Goal: Task Accomplishment & Management: Complete application form

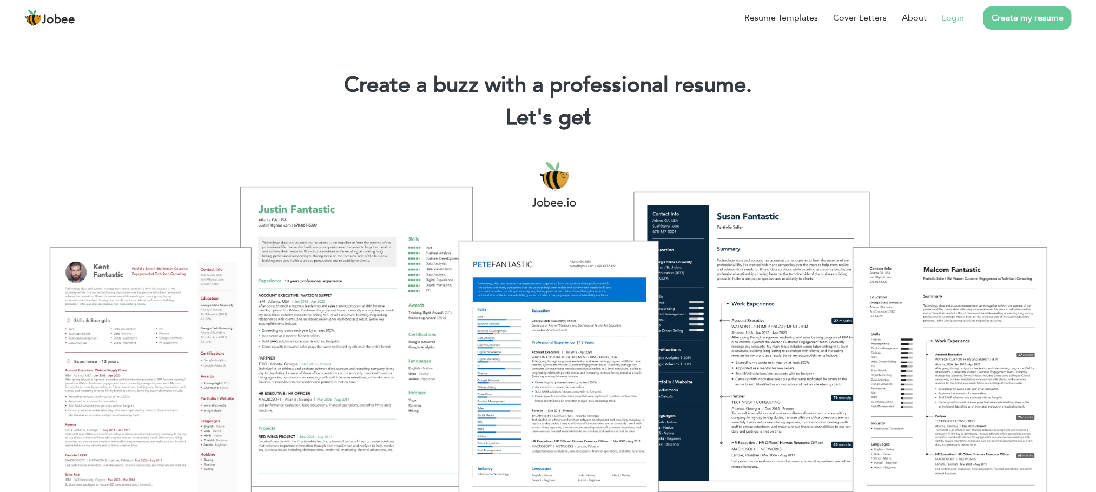
click at [963, 15] on link "Login" at bounding box center [953, 17] width 22 height 13
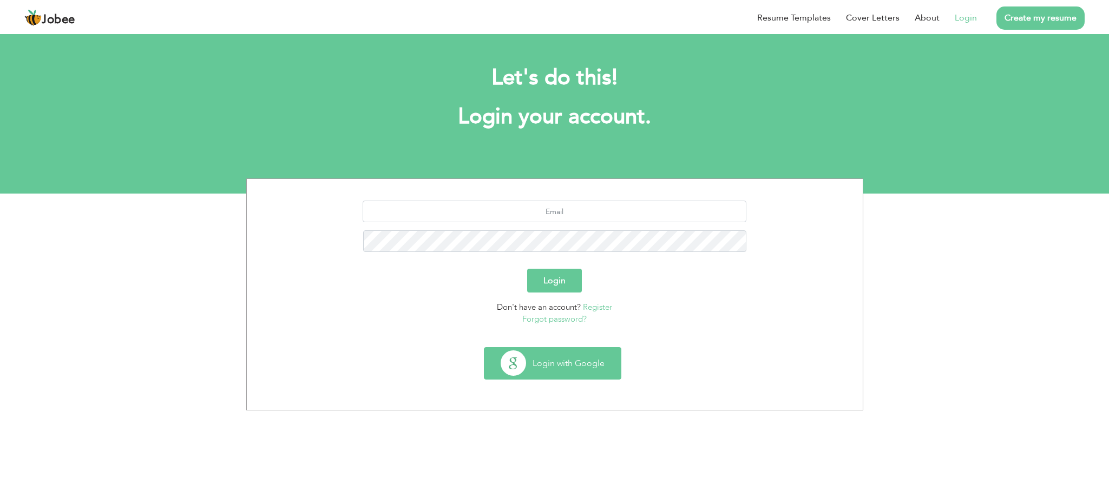
click at [552, 357] on button "Login with Google" at bounding box center [552, 363] width 136 height 31
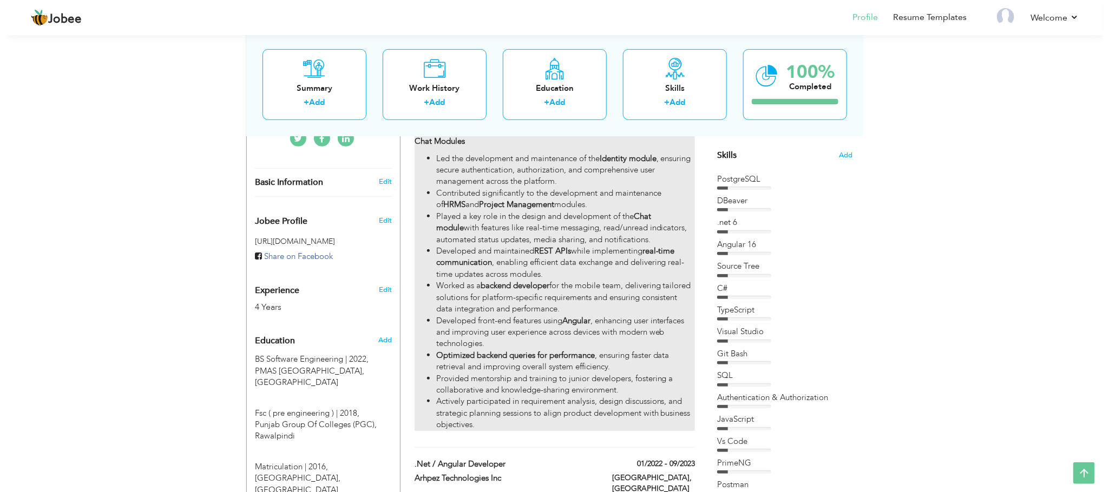
scroll to position [269, 0]
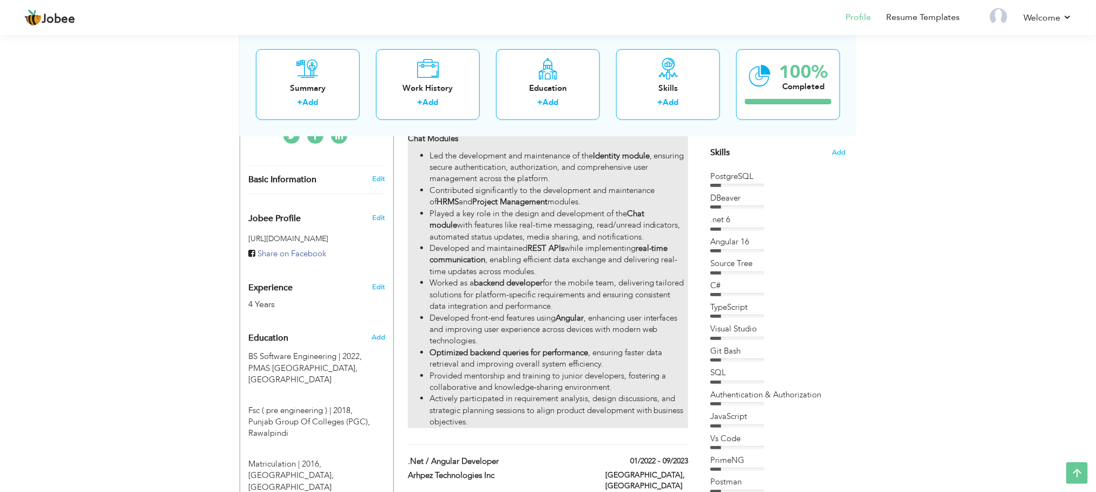
click at [470, 399] on li "Actively participated in requirement analysis, design discussions, and strategi…" at bounding box center [559, 410] width 259 height 35
type input "Cloud Application Consultant"
type input "Gagamuller Group"
type input "10/2023"
type input "[GEOGRAPHIC_DATA]"
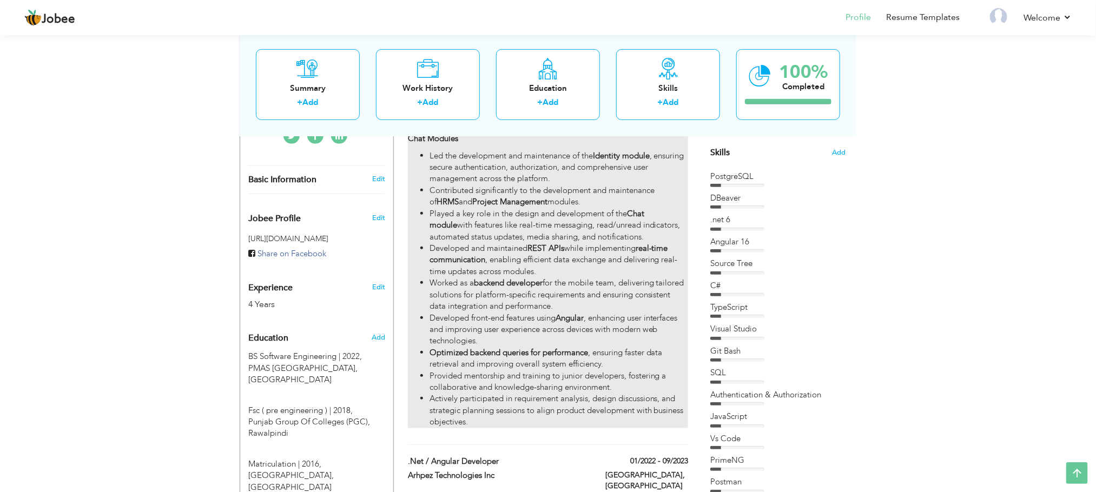
type input "[GEOGRAPHIC_DATA]"
checkbox input "true"
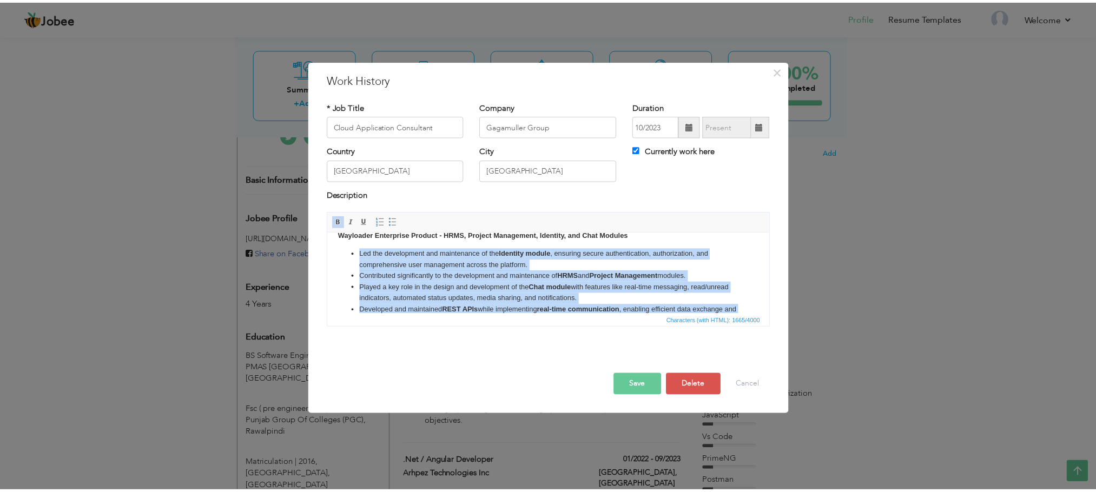
scroll to position [0, 0]
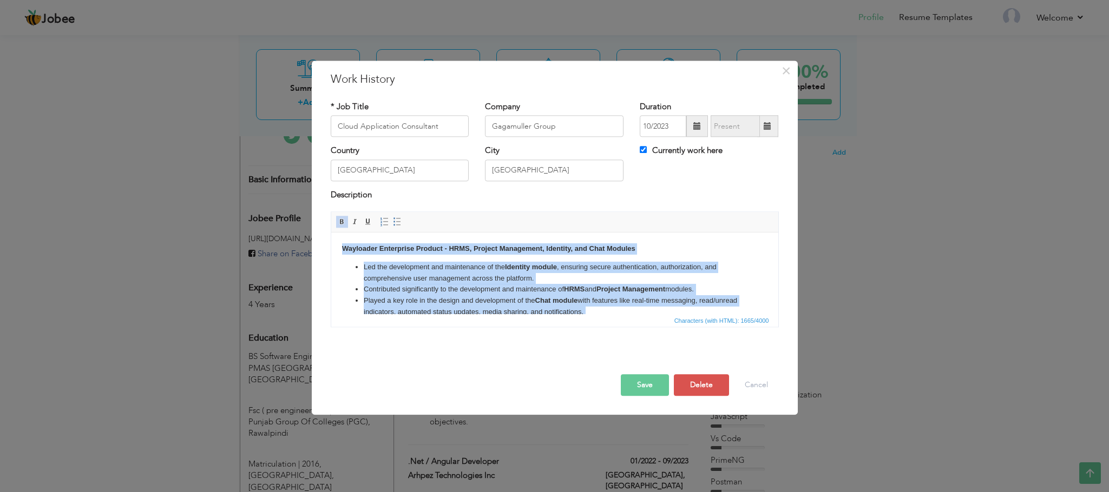
drag, startPoint x: 488, startPoint y: 300, endPoint x: 536, endPoint y: 410, distance: 119.4
click at [331, 233] on html "Wayloader Enterprise Product - HRMS, Project Management, Identity, and Chat Mod…" at bounding box center [554, 337] width 447 height 209
copy body "Wayloader Enterprise Product - HRMS, Project Management, Identity, and Chat Mod…"
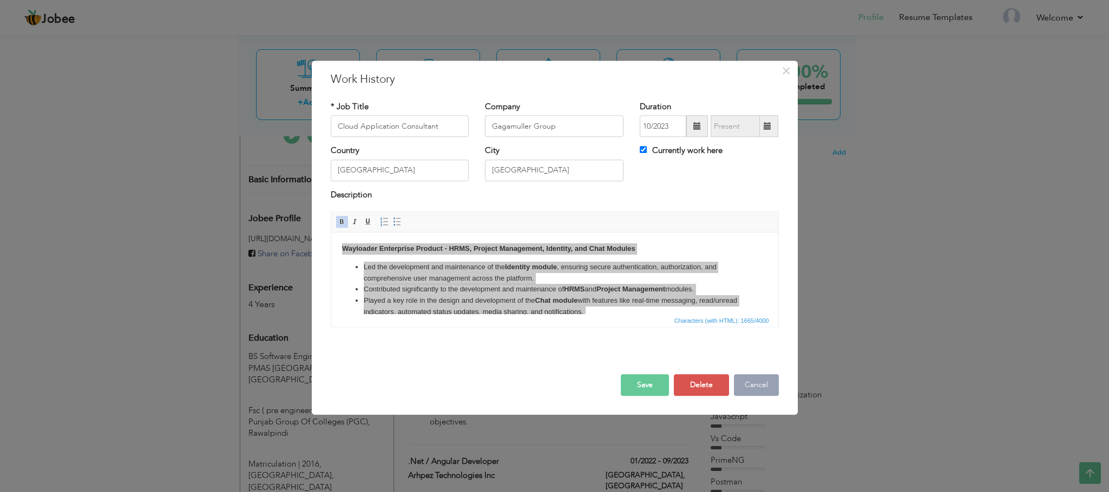
click at [767, 380] on button "Cancel" at bounding box center [756, 386] width 45 height 22
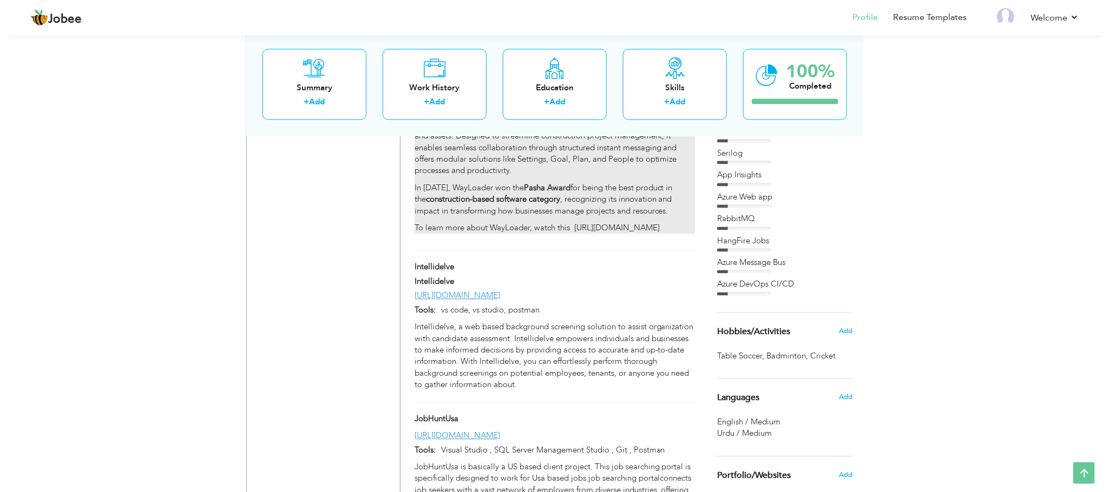
scroll to position [851, 0]
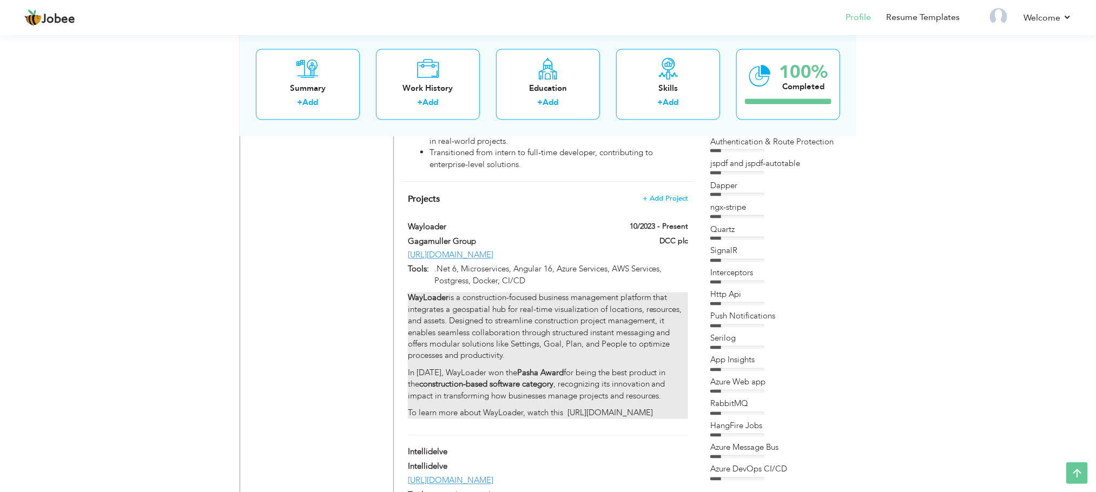
click at [531, 311] on p "WayLoader is a construction-focused business management platform that integrate…" at bounding box center [548, 328] width 280 height 70
type input "Wayloader"
type input "Gagamuller Group"
type input "10/2023"
type input "[URL][DOMAIN_NAME]"
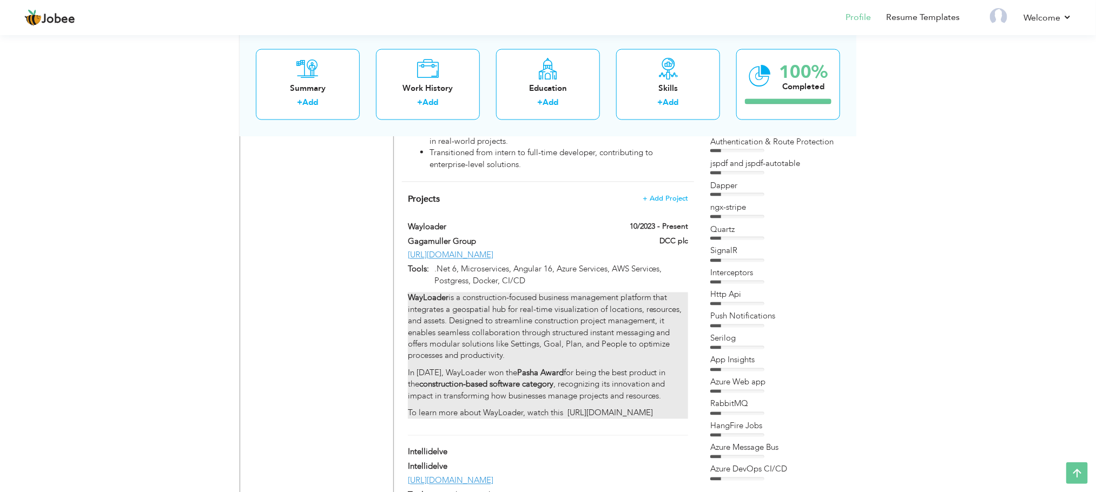
type input ".Net 6, Microservices, Angular 16, Azure Services, AWS Services, Postgress, Doc…"
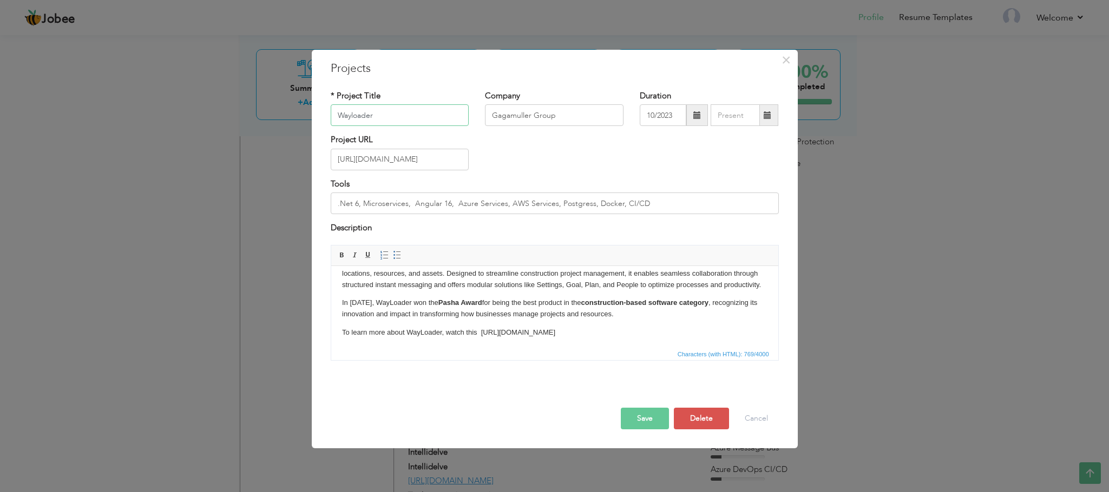
scroll to position [33, 0]
click at [655, 334] on p "To learn more about WayLoader, watch this [URL][DOMAIN_NAME]" at bounding box center [553, 330] width 425 height 11
click at [640, 317] on p "In 2024, WayLoader won the Pasha Award for being the best product in the constr…" at bounding box center [553, 306] width 425 height 23
copy body "WayLoader is a construction-focused business management platform that integrate…"
click at [760, 426] on button "Cancel" at bounding box center [756, 419] width 45 height 22
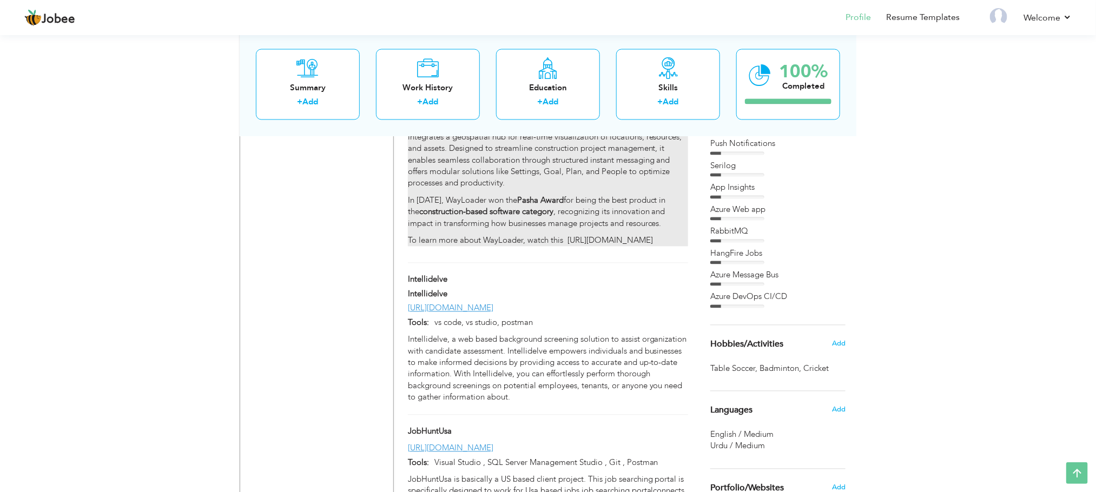
scroll to position [1075, 0]
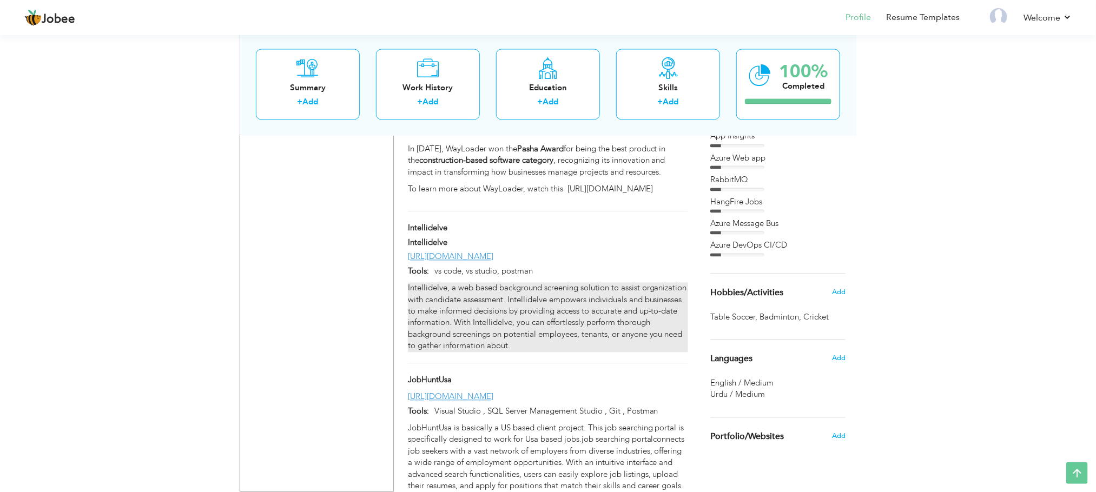
click at [543, 294] on div "Intellidelve, a web based background screening solution to assist organization …" at bounding box center [548, 318] width 280 height 70
type input "Intellidelve"
type input "[URL][DOMAIN_NAME]"
type input "vs code, vs studio, postman"
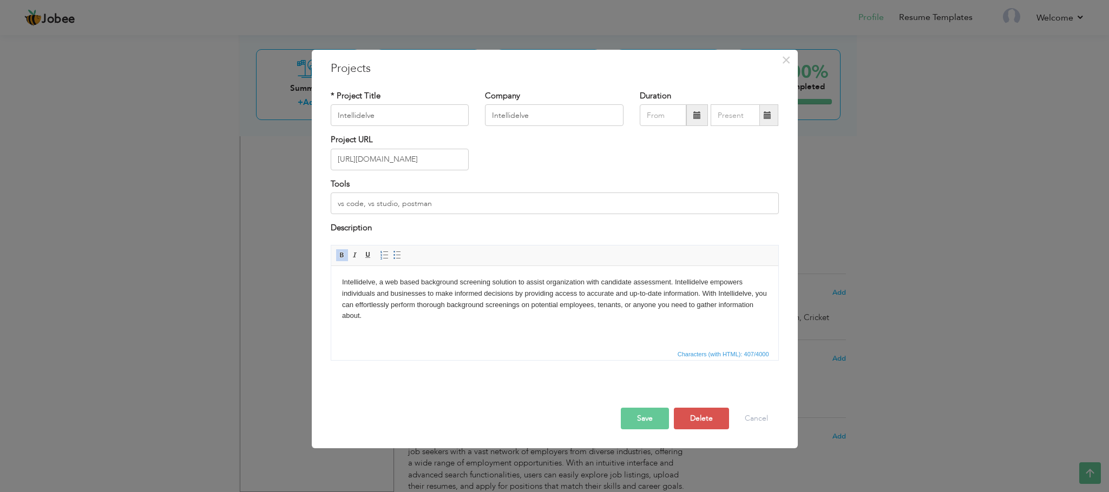
click at [472, 311] on body "Intellidelve, a web based background screening solution to assist organization …" at bounding box center [553, 299] width 425 height 45
copy body "Intellidelve, a web based background screening solution to assist organization …"
click at [767, 430] on button "Cancel" at bounding box center [756, 419] width 45 height 22
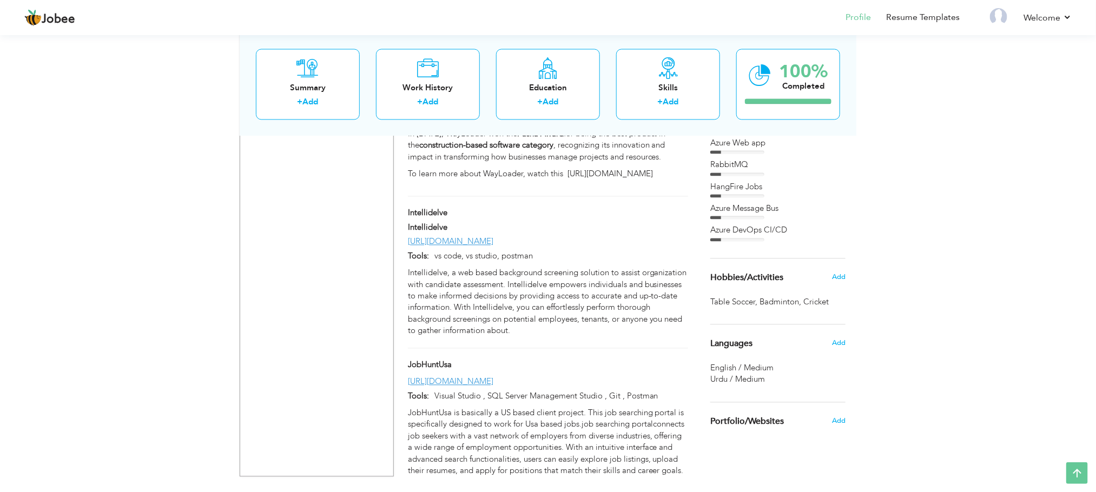
scroll to position [1104, 0]
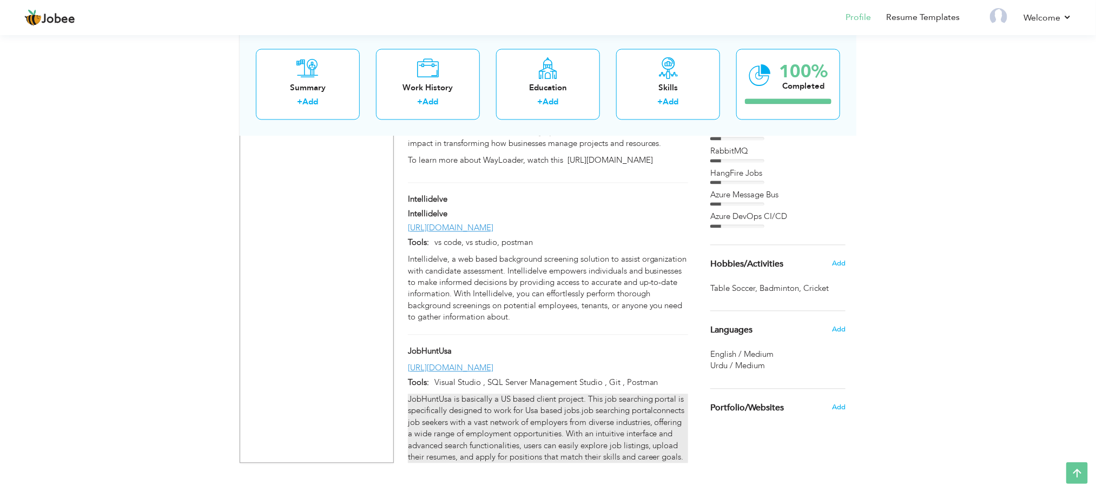
click at [554, 429] on div "JobHuntUsa is basically a US based client project. This job searching portal is…" at bounding box center [548, 429] width 280 height 70
type input "JobHuntUsa"
type input "[URL][DOMAIN_NAME]"
type input "Visual Studio , SQL Server Management Studio , Git , Postman"
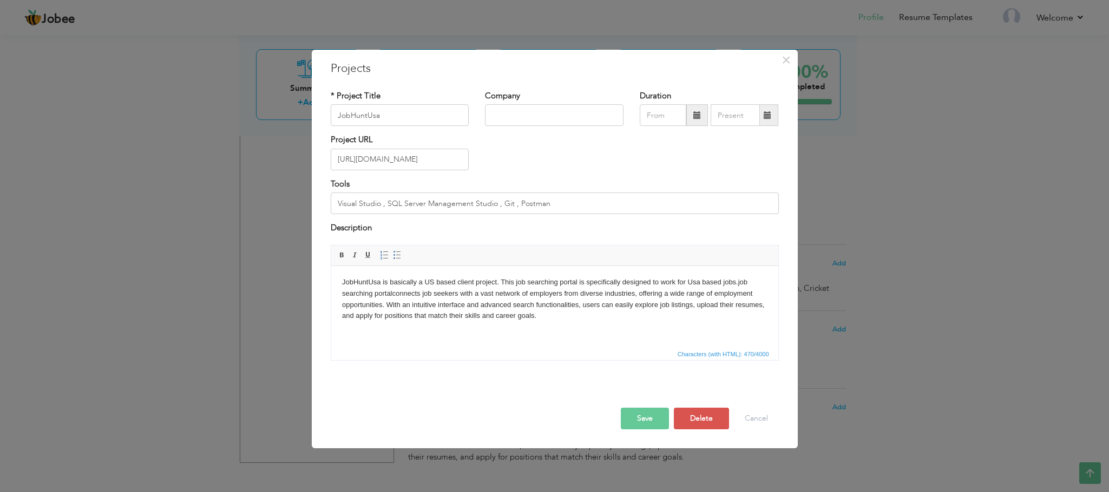
click at [471, 302] on body "JobHuntUsa is basically a US based client project. This job searching portal is…" at bounding box center [553, 299] width 425 height 45
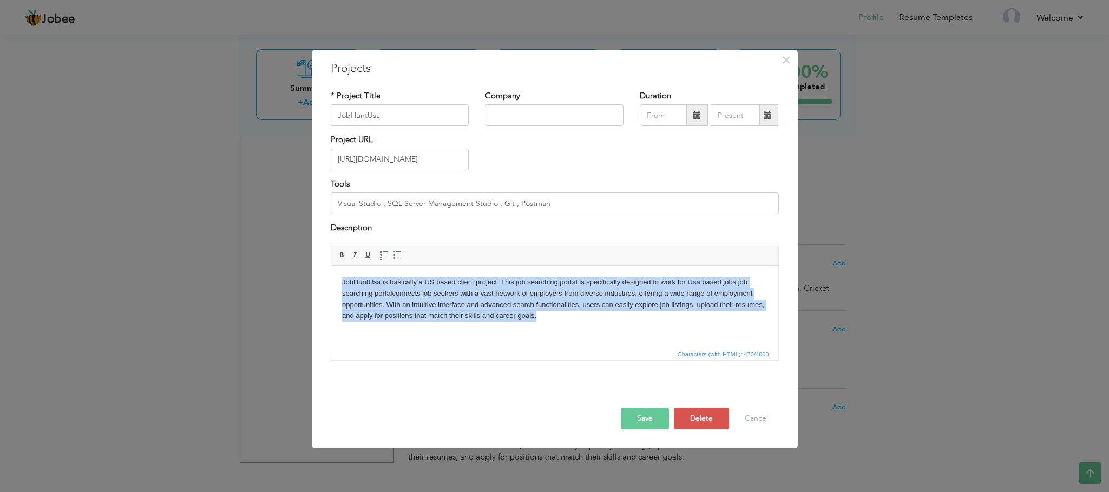
copy body "JobHuntUsa is basically a US based client project. This job searching portal is…"
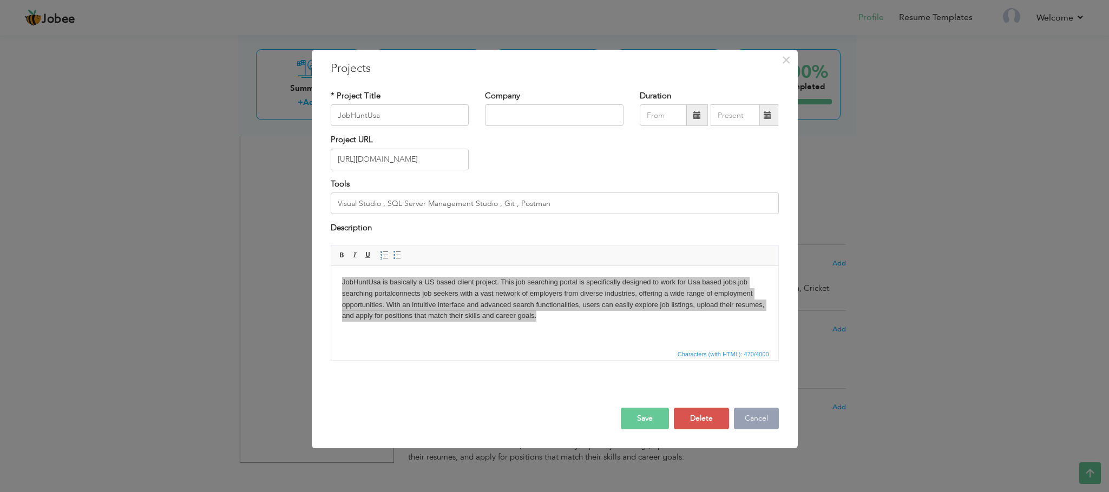
click at [763, 419] on button "Cancel" at bounding box center [756, 419] width 45 height 22
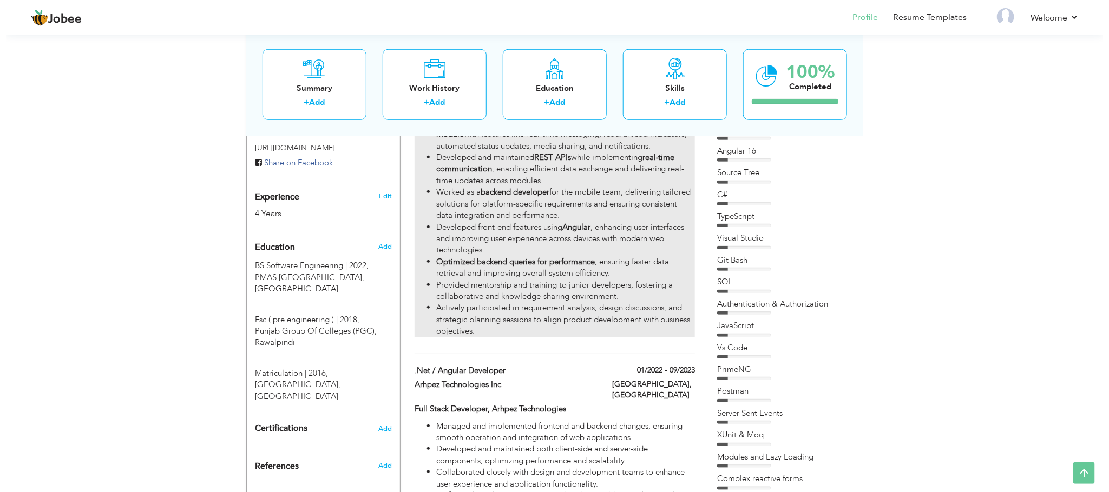
scroll to position [361, 0]
click at [609, 256] on li "Optimized backend queries for performance , ensuring faster data retrieval and …" at bounding box center [559, 267] width 259 height 23
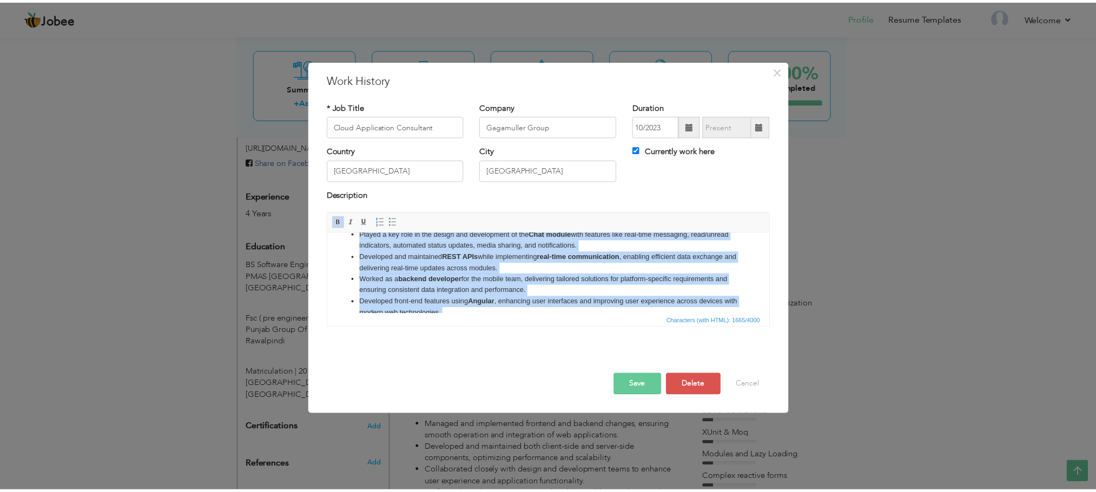
scroll to position [0, 0]
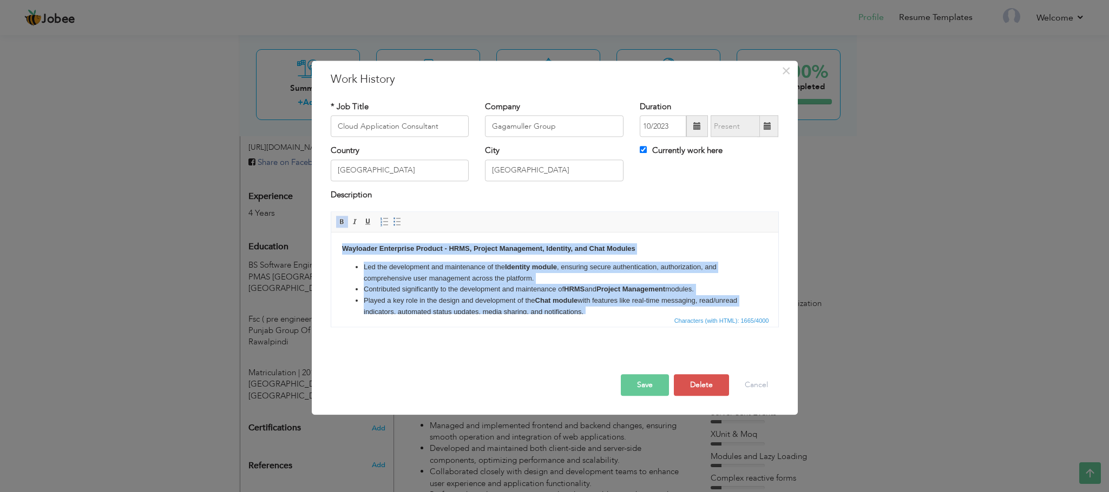
drag, startPoint x: 491, startPoint y: 301, endPoint x: 629, endPoint y: 464, distance: 213.4
click at [331, 233] on html "Wayloader Enterprise Product - HRMS, Project Management, Identity, and Chat Mod…" at bounding box center [554, 337] width 447 height 209
copy body "Wayloader Enterprise Product - HRMS, Project Management, Identity, and Chat Mod…"
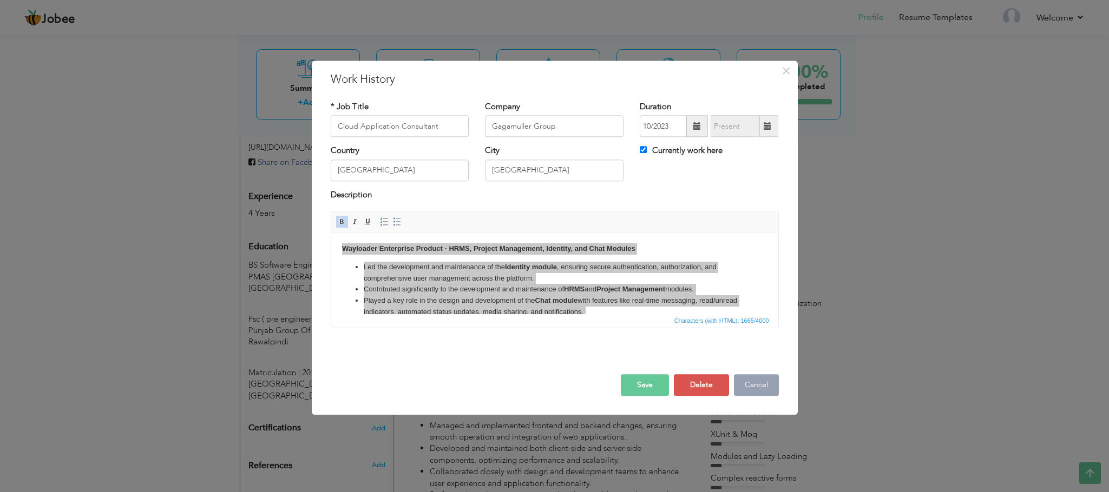
click at [748, 393] on button "Cancel" at bounding box center [756, 386] width 45 height 22
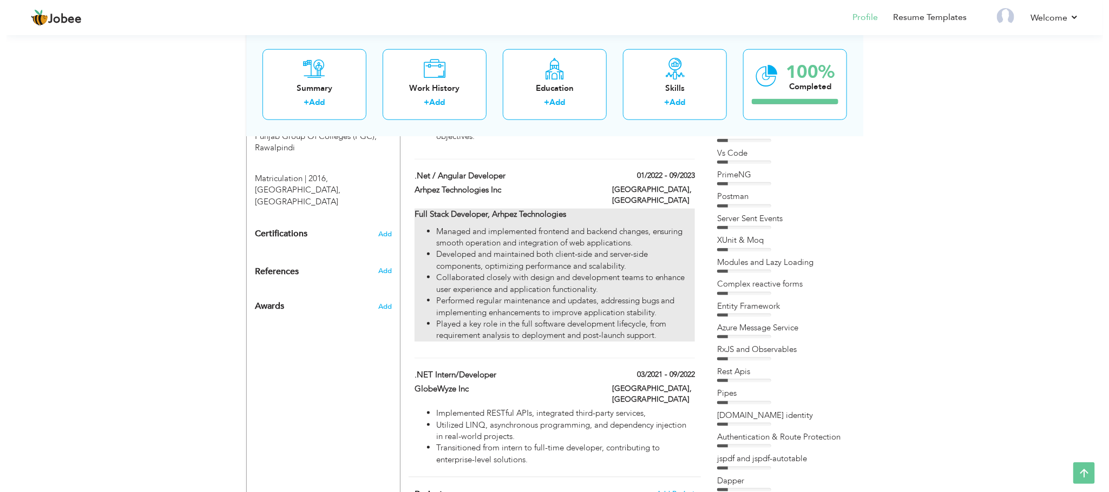
scroll to position [549, 0]
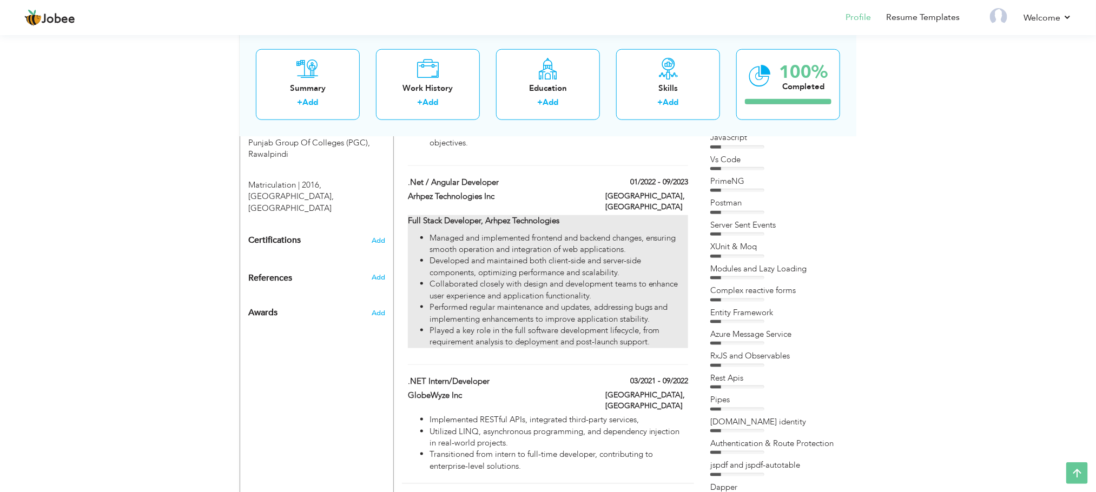
click at [517, 233] on li "Managed and implemented frontend and backend changes, ensuring smooth operation…" at bounding box center [559, 244] width 259 height 23
type input ".Net / Angular Developer"
type input "Arhpez Technologies Inc"
type input "01/2022"
type input "09/2023"
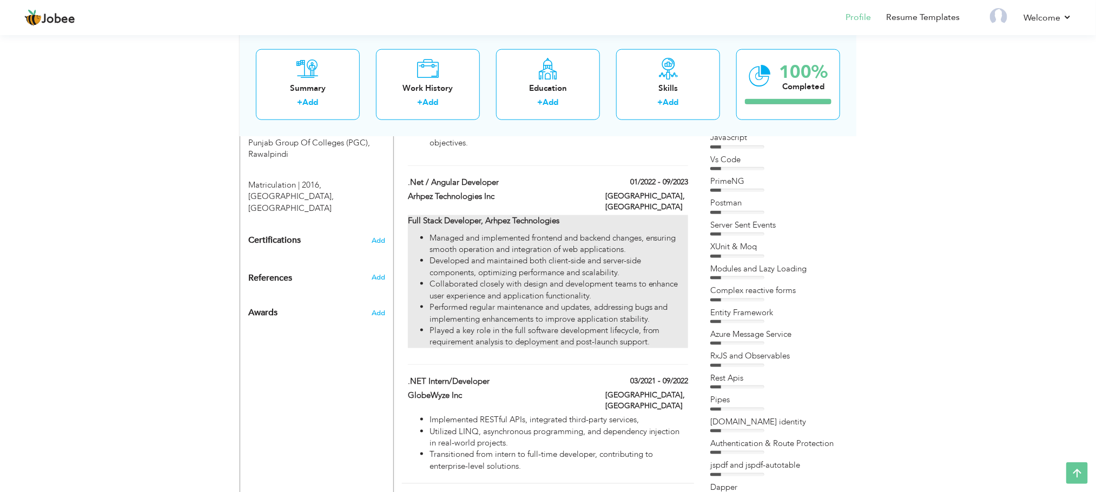
checkbox input "false"
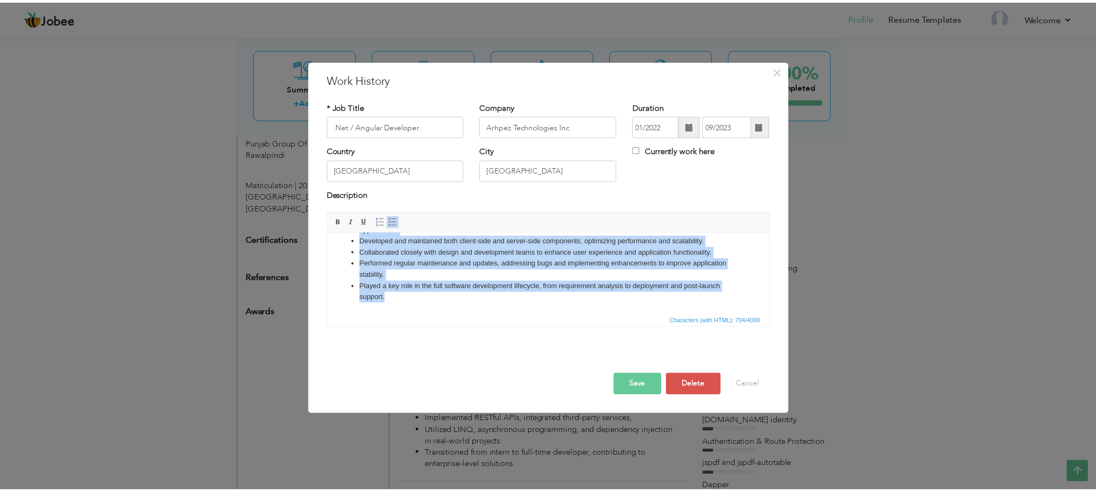
scroll to position [0, 0]
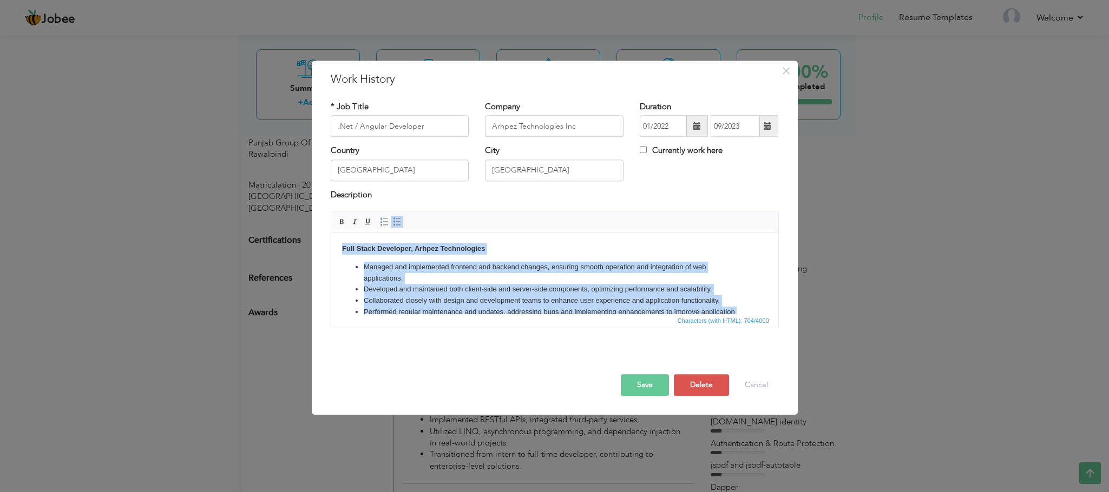
drag, startPoint x: 439, startPoint y: 311, endPoint x: 275, endPoint y: 201, distance: 197.7
click at [331, 233] on html "Full Stack Developer, Arhpez Technologies Managed and implemented frontend and …" at bounding box center [554, 298] width 447 height 130
copy body "Full Stack Developer, Arhpez Technologies Managed and implemented frontend and …"
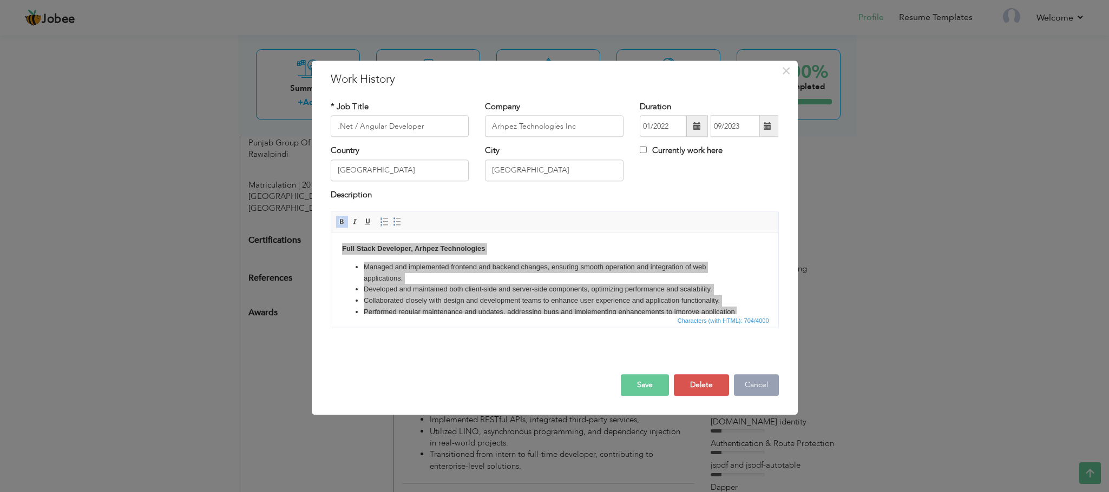
click at [752, 380] on button "Cancel" at bounding box center [756, 386] width 45 height 22
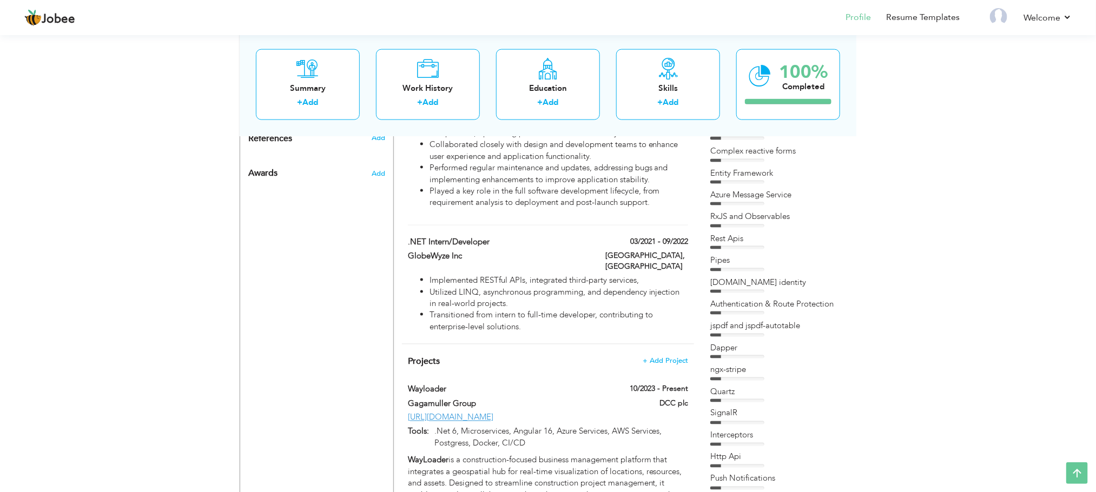
scroll to position [689, 0]
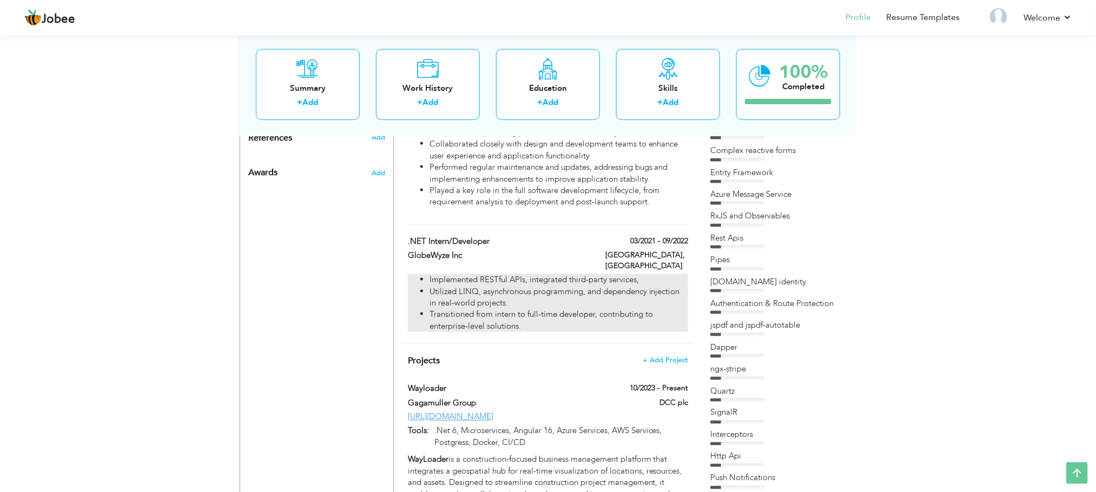
click at [529, 286] on li "Utilized LINQ, asynchronous programming, and dependency injection in real-world…" at bounding box center [559, 297] width 259 height 23
type input ".NET Intern/Developer"
type input "GlobeWyze Inc"
type input "03/2021"
type input "09/2022"
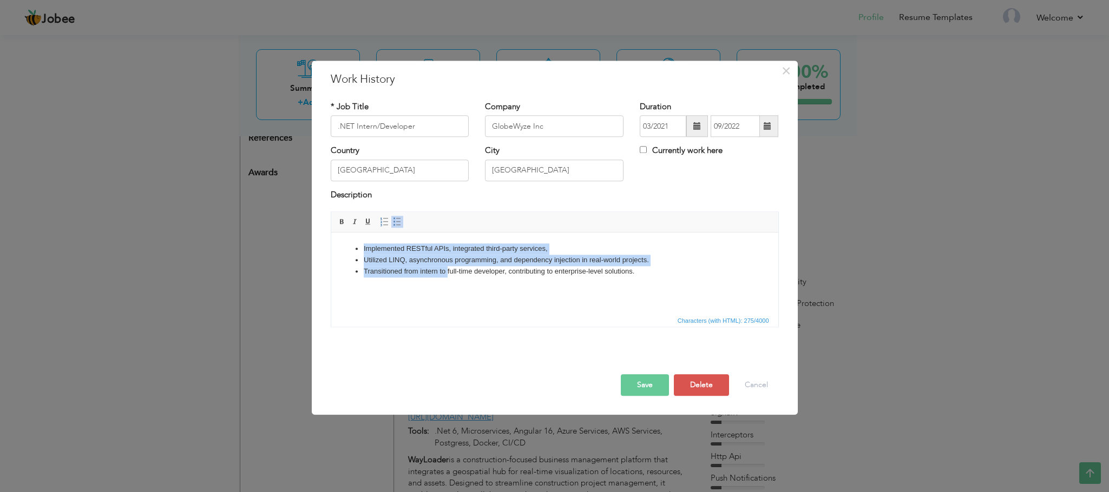
drag, startPoint x: 447, startPoint y: 287, endPoint x: 288, endPoint y: 223, distance: 171.4
click at [331, 233] on html "Implemented RESTful APIs, integrated third-party services, Utilized LINQ, async…" at bounding box center [554, 260] width 447 height 55
drag, startPoint x: 640, startPoint y: 274, endPoint x: 600, endPoint y: 466, distance: 196.8
click at [331, 233] on html "Implemented RESTful APIs, integrated third-party services, Utilized LINQ, async…" at bounding box center [554, 260] width 447 height 55
copy ul "Implemented RESTful APIs, integrated third-party services, Utilized LINQ, async…"
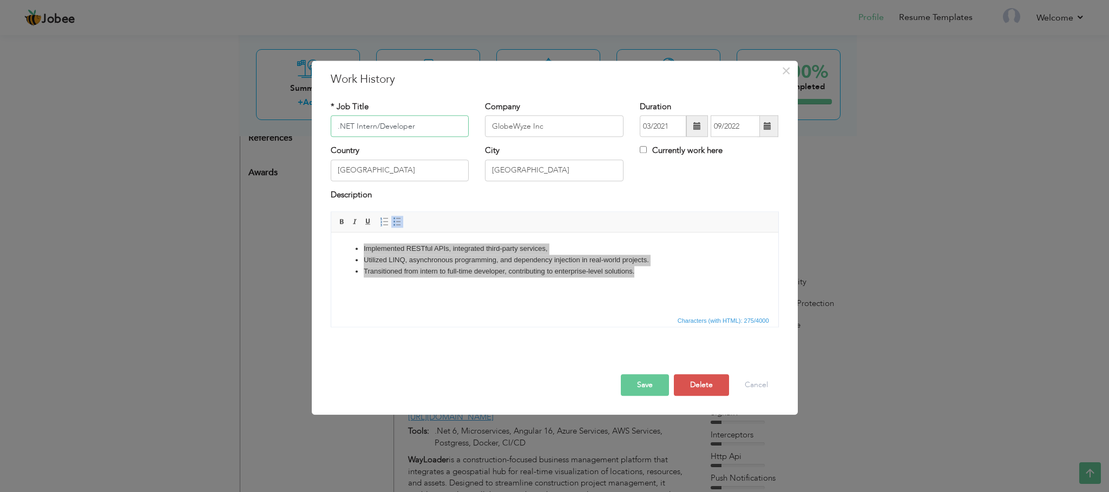
drag, startPoint x: 424, startPoint y: 135, endPoint x: 288, endPoint y: 114, distance: 137.4
click at [288, 114] on div "× Work History * Job Title .NET Intern/Developer Company GlobeWyze Inc" at bounding box center [554, 246] width 1109 height 492
click at [752, 377] on button "Cancel" at bounding box center [756, 386] width 45 height 22
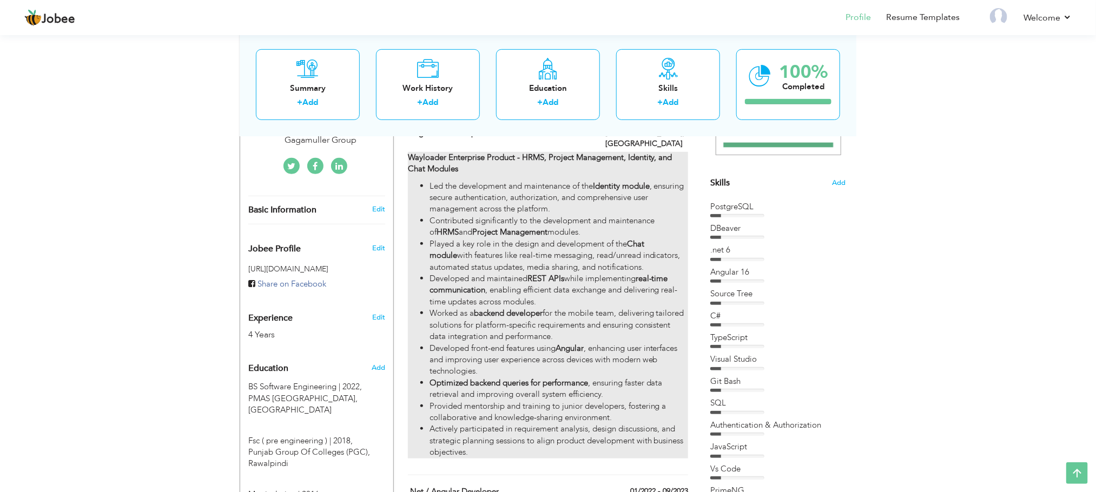
scroll to position [238, 0]
click at [552, 256] on li "Played a key role in the design and development of the Chat module with feature…" at bounding box center [559, 257] width 259 height 35
type input "Cloud Application Consultant"
type input "Gagamuller Group"
type input "10/2023"
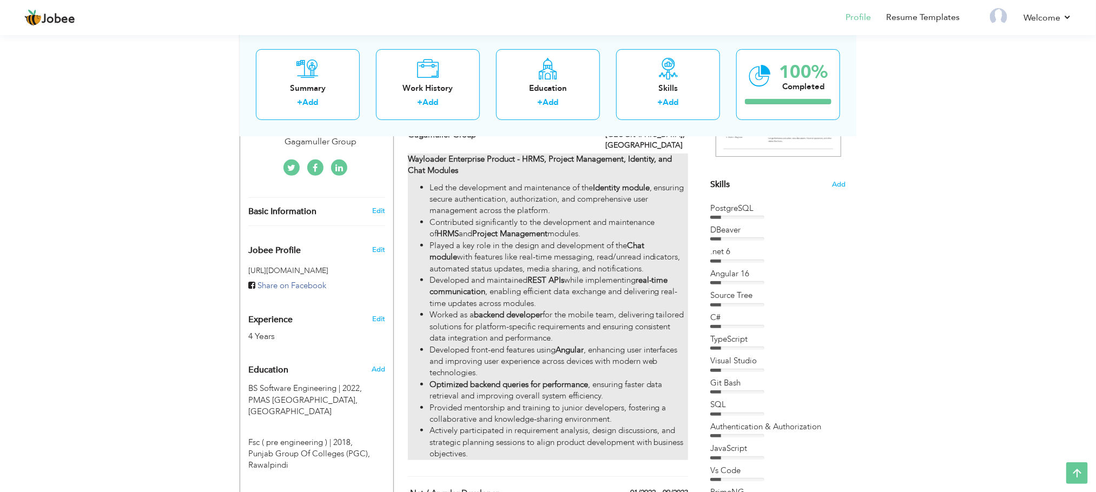
checkbox input "true"
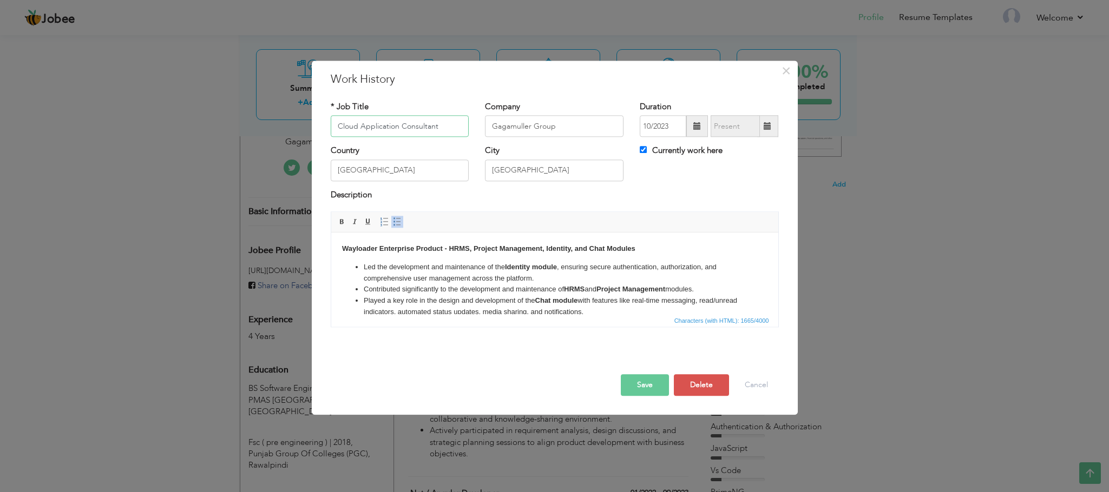
click at [439, 126] on input "Cloud Application Consultant" at bounding box center [400, 127] width 139 height 22
click at [781, 69] on span "×" at bounding box center [785, 70] width 9 height 19
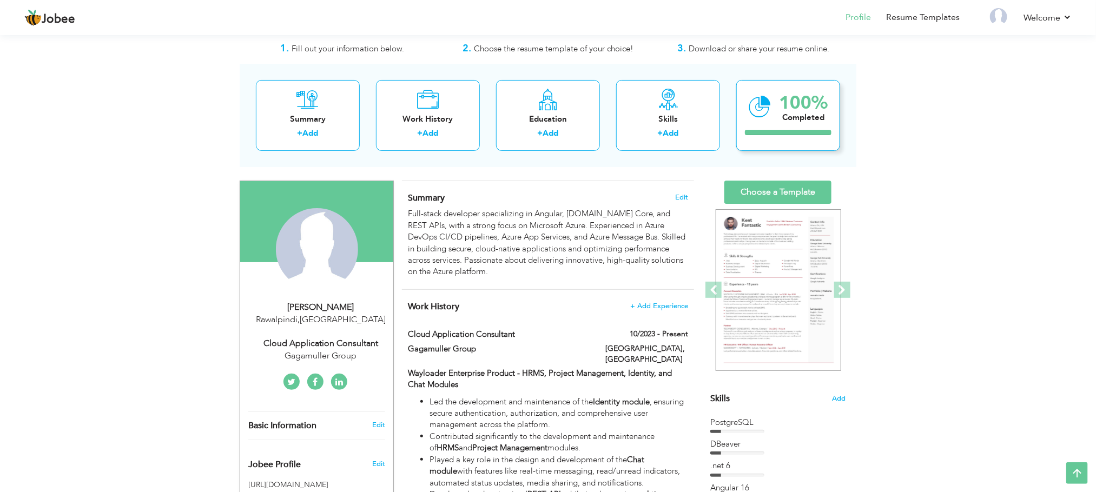
scroll to position [0, 0]
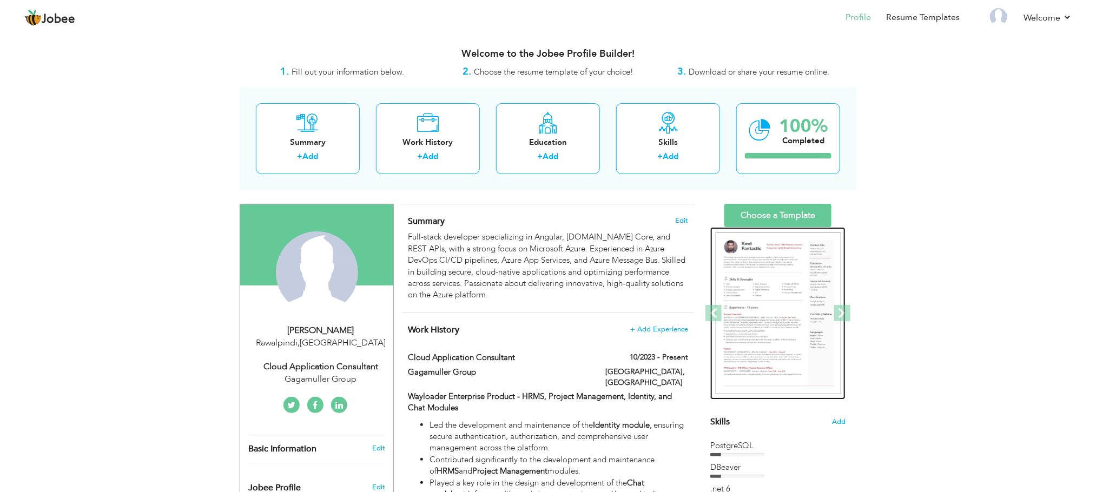
click at [761, 281] on img at bounding box center [779, 314] width 126 height 162
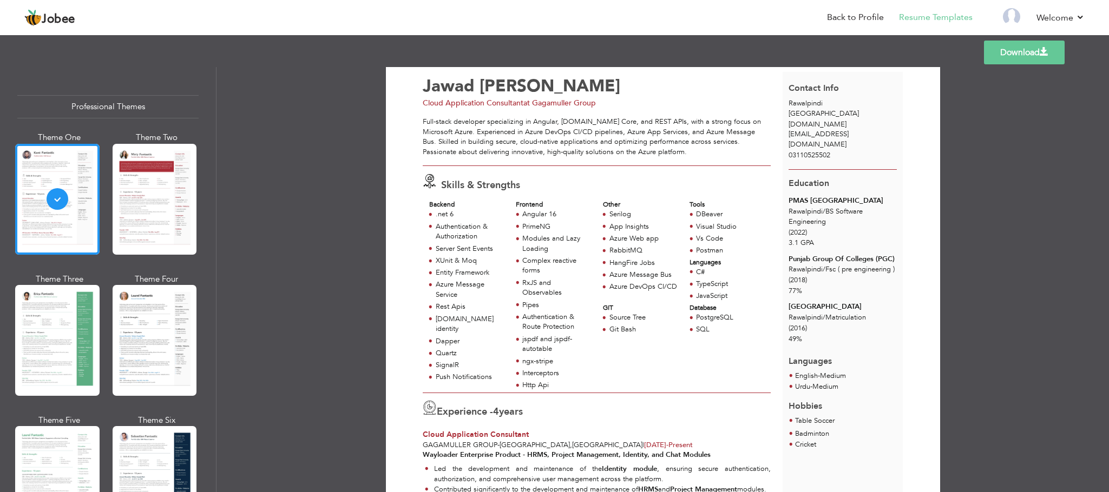
scroll to position [30, 0]
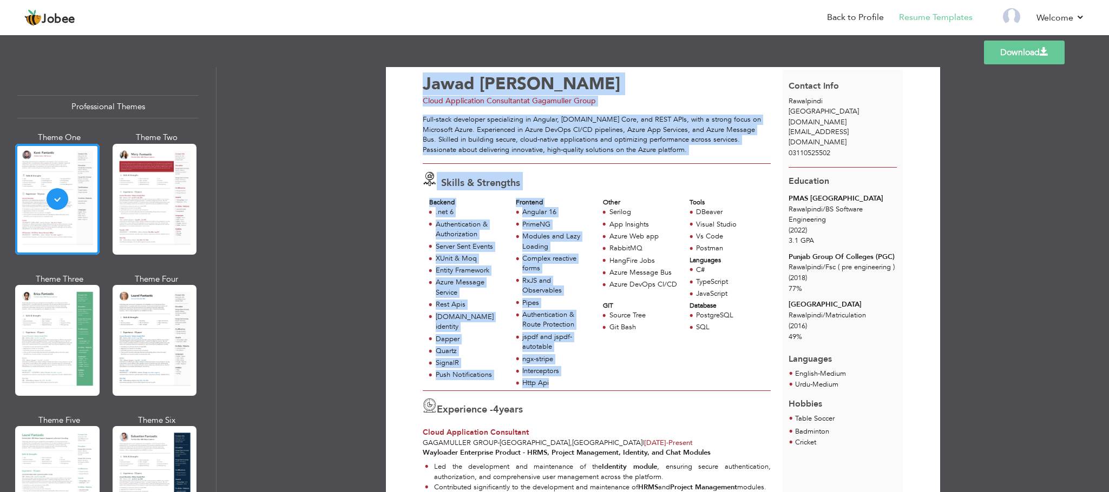
drag, startPoint x: 557, startPoint y: 388, endPoint x: 406, endPoint y: 219, distance: 226.5
click at [423, 222] on div "Authentication & Authorization" at bounding box center [466, 231] width 87 height 22
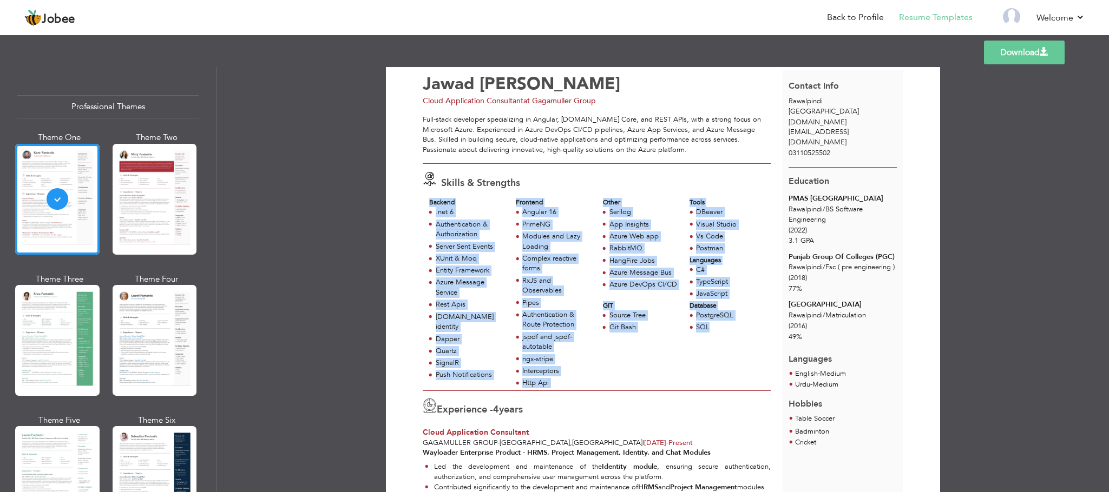
drag, startPoint x: 425, startPoint y: 200, endPoint x: 710, endPoint y: 338, distance: 316.5
click at [710, 338] on div "Backend .net 6 Authentication & Authorization Server Sent Events XUnit & Moq En…" at bounding box center [596, 294] width 347 height 192
copy div "Backend .net 6 Authentication & Authorization Server Sent Events XUnit & Moq En…"
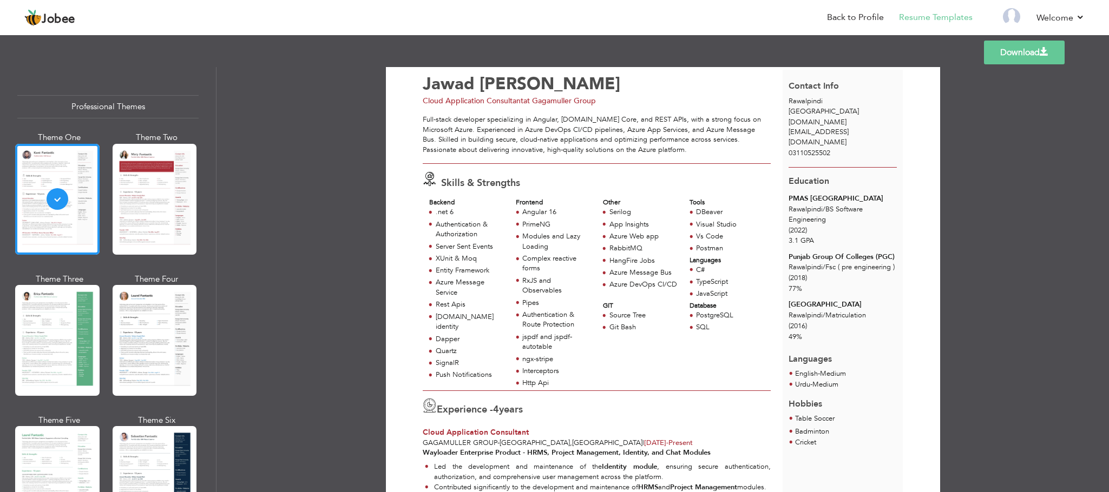
click at [643, 157] on div "Full-stack developer specializing in Angular, [DOMAIN_NAME] Core, and REST APIs…" at bounding box center [596, 139] width 347 height 49
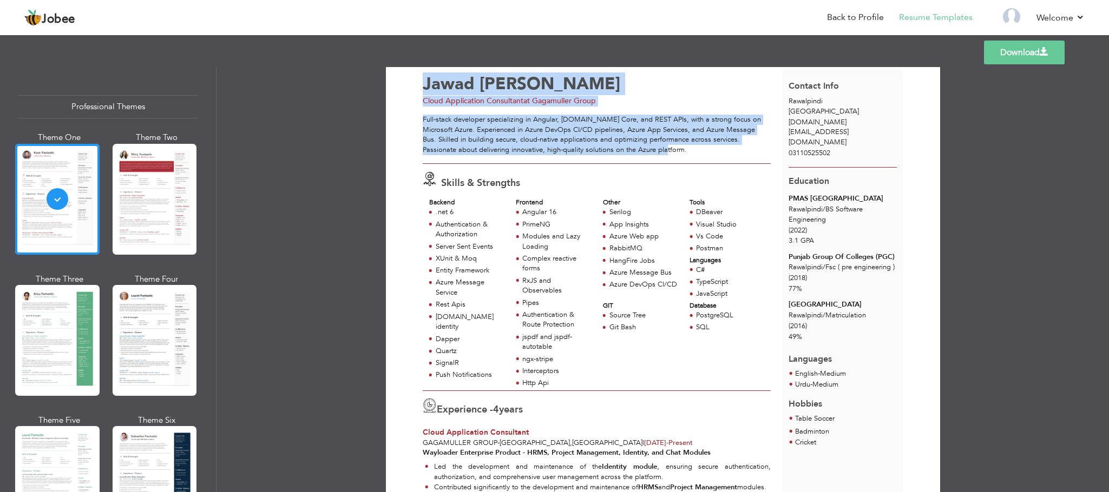
scroll to position [0, 0]
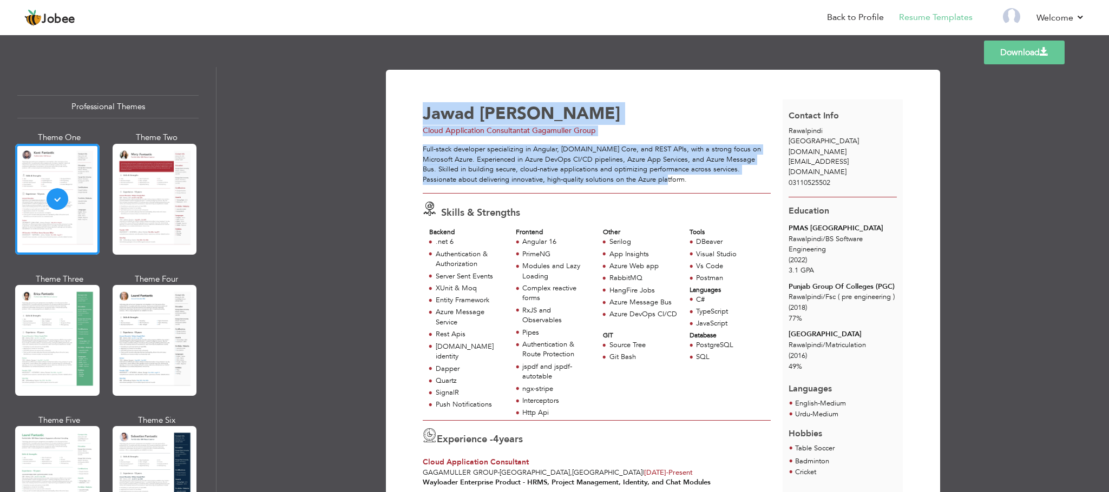
drag, startPoint x: 639, startPoint y: 151, endPoint x: 419, endPoint y: 153, distance: 219.2
click at [437, 156] on div "Full-stack developer specializing in Angular, [DOMAIN_NAME] Core, and REST APIs…" at bounding box center [596, 164] width 347 height 40
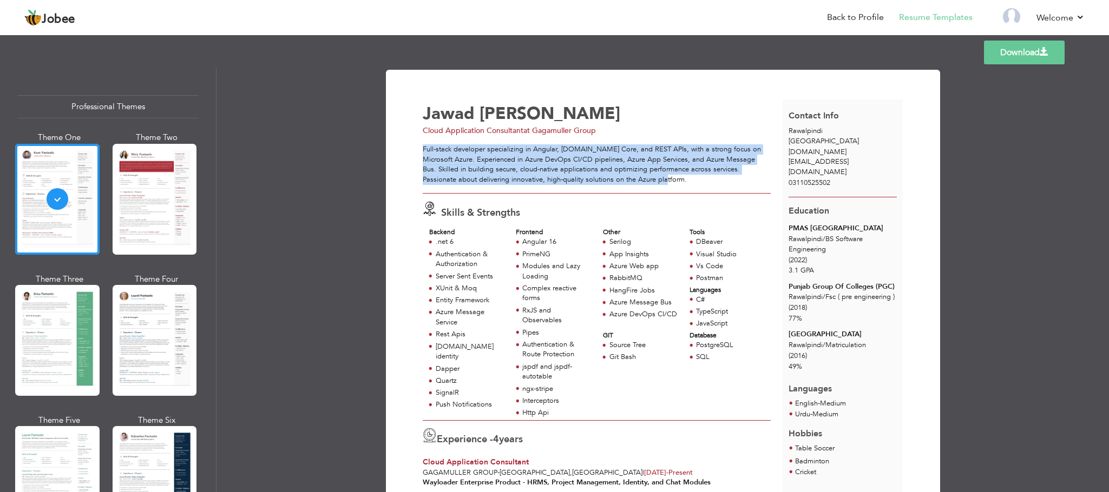
drag, startPoint x: 642, startPoint y: 183, endPoint x: 421, endPoint y: 148, distance: 223.6
click at [423, 148] on div "Full-stack developer specializing in Angular, [DOMAIN_NAME] Core, and REST APIs…" at bounding box center [596, 164] width 347 height 40
copy div "Full-stack developer specializing in Angular, [DOMAIN_NAME] Core, and REST APIs…"
